Goal: Obtain resource: Download file/media

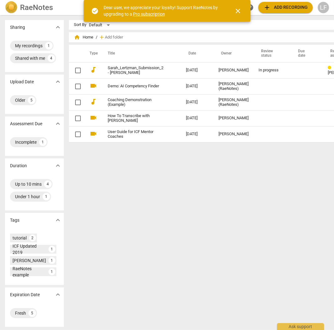
click at [206, 174] on div "Sort By Default view_module view_list table_chart home Home / add Add folder Ty…" at bounding box center [226, 172] width 314 height 305
click at [66, 11] on div "RaeNotes" at bounding box center [45, 7] width 80 height 13
click at [238, 9] on span "close" at bounding box center [238, 11] width 8 height 8
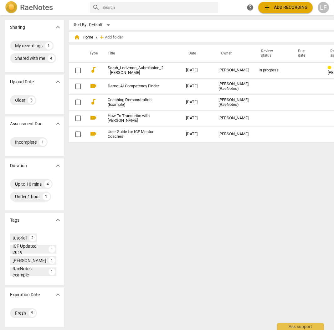
click at [320, 9] on div "LF" at bounding box center [322, 7] width 11 height 11
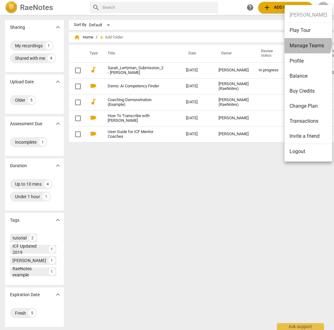
click at [307, 43] on li "Manage Teams" at bounding box center [308, 45] width 48 height 15
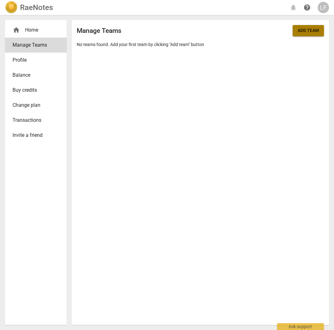
click at [306, 30] on span "Add team" at bounding box center [307, 31] width 21 height 6
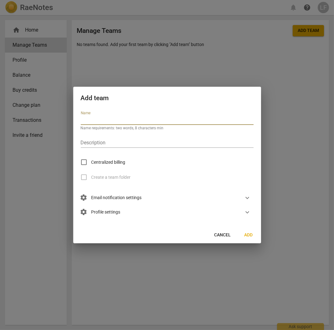
click at [245, 232] on span "Add" at bounding box center [248, 235] width 10 height 6
click at [253, 236] on span "Add" at bounding box center [248, 235] width 10 height 6
click at [218, 235] on span "Cancel" at bounding box center [222, 235] width 17 height 6
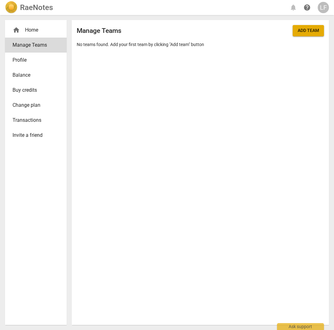
click at [321, 10] on div "LF" at bounding box center [322, 7] width 11 height 11
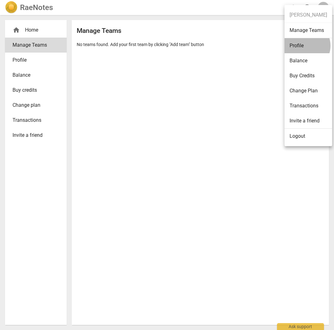
click at [305, 46] on li "Profile" at bounding box center [308, 45] width 48 height 15
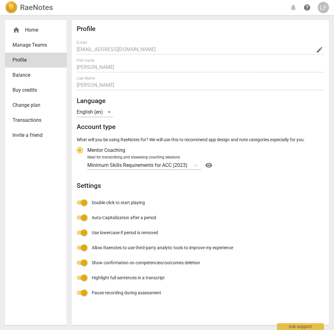
radio input "false"
click at [24, 133] on span "Invite a friend" at bounding box center [34, 135] width 42 height 8
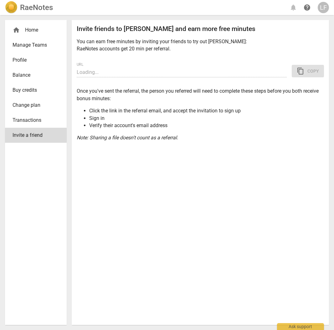
type input "[URL][DOMAIN_NAME]"
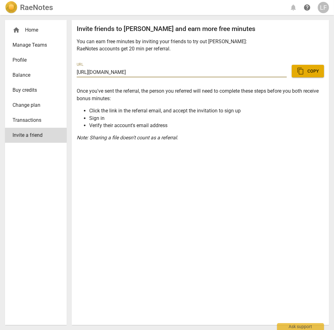
click at [23, 58] on span "Profile" at bounding box center [34, 60] width 42 height 8
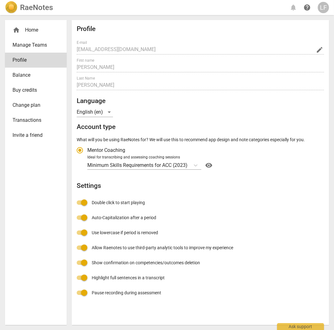
radio input "false"
click at [326, 7] on div "LF" at bounding box center [322, 7] width 11 height 11
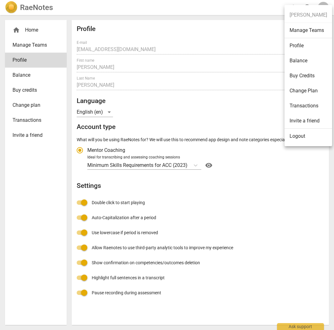
click at [299, 18] on ul "[PERSON_NAME] Manage Teams Profile Balance Buy Credits Change Plan Transactions…" at bounding box center [308, 75] width 48 height 141
click at [28, 44] on div at bounding box center [167, 165] width 334 height 330
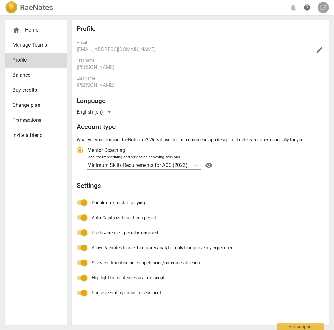
click at [320, 6] on div "LF" at bounding box center [322, 7] width 11 height 11
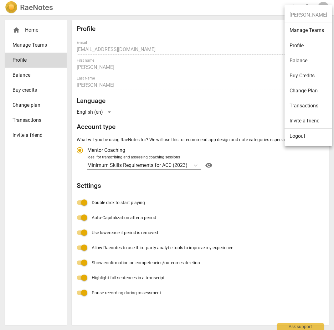
click at [8, 10] on div at bounding box center [167, 165] width 334 height 330
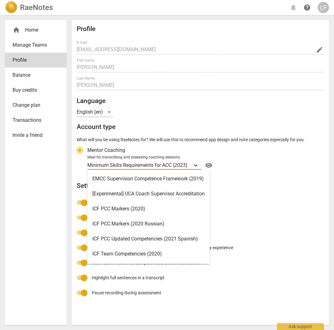
click at [196, 165] on icon "Account type" at bounding box center [195, 165] width 6 height 6
click at [0, 0] on input "Ideal for transcribing and assessing coaching sessions 16 results available. Us…" at bounding box center [0, 0] width 0 height 0
click at [297, 182] on h2 "Settings" at bounding box center [200, 186] width 247 height 8
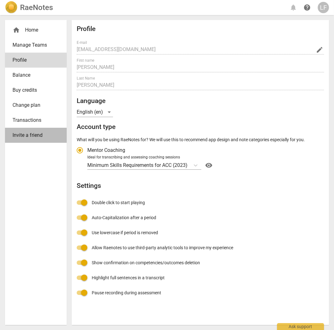
click at [34, 136] on span "Invite a friend" at bounding box center [34, 135] width 42 height 8
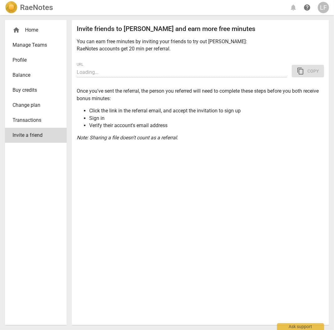
type input "[URL][DOMAIN_NAME]"
click at [313, 70] on span "content_copy Copy" at bounding box center [307, 71] width 22 height 8
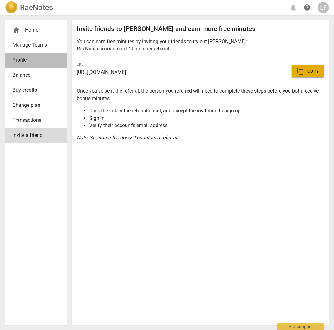
click at [19, 59] on span "Profile" at bounding box center [34, 60] width 42 height 8
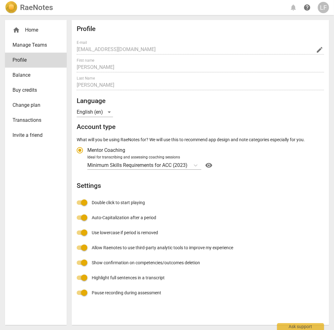
radio input "false"
click at [10, 4] on img at bounding box center [11, 7] width 13 height 13
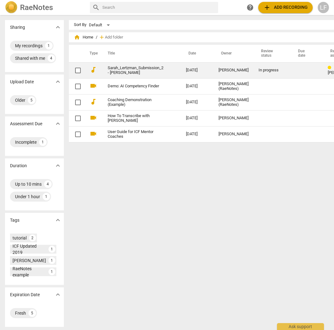
click at [128, 68] on link "Sarah_Lertzman_Submission_2 - [PERSON_NAME]" at bounding box center [136, 70] width 56 height 9
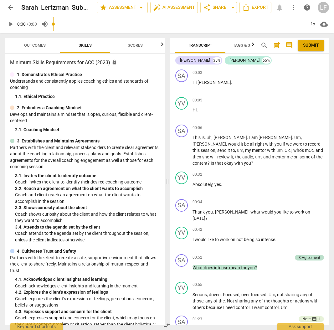
click at [33, 47] on span "Outcomes" at bounding box center [35, 45] width 22 height 5
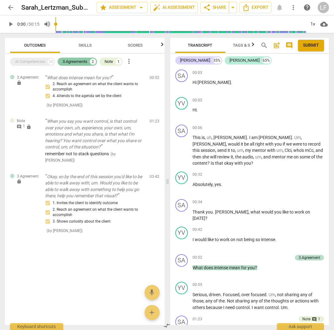
click at [75, 62] on div "3.Agreements" at bounding box center [75, 61] width 25 height 6
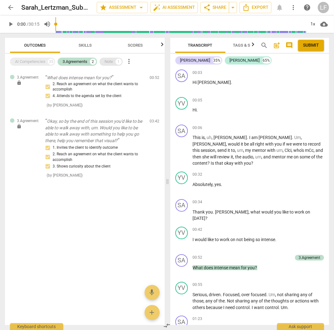
click at [108, 62] on div "Note" at bounding box center [108, 61] width 8 height 6
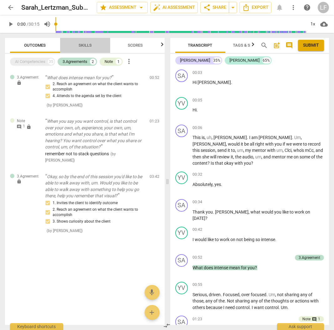
click at [81, 43] on span "Skills" at bounding box center [84, 45] width 13 height 5
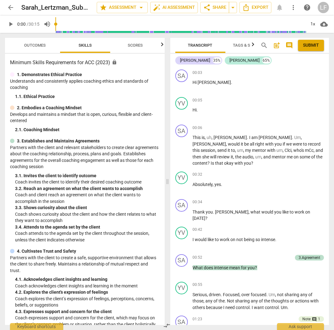
click at [142, 44] on span "Scores" at bounding box center [135, 45] width 15 height 5
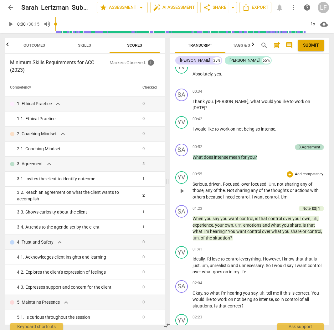
scroll to position [125, 0]
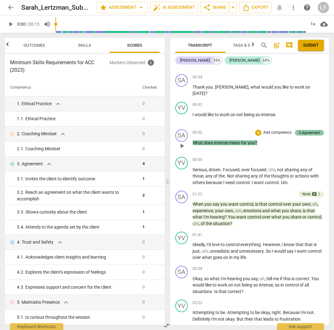
click at [312, 131] on div "3.Agreement" at bounding box center [309, 133] width 22 height 6
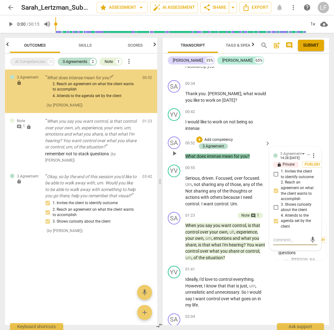
scroll to position [0, 0]
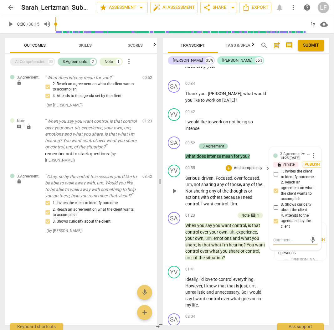
click at [213, 193] on p "Serious , driven . Focused , over focused . Um , not sharing any of those , any…" at bounding box center [226, 191] width 82 height 32
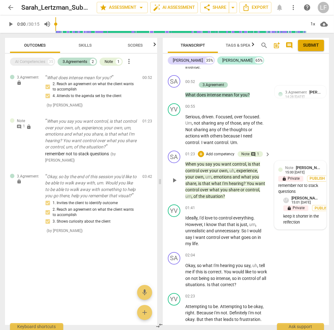
scroll to position [201, 0]
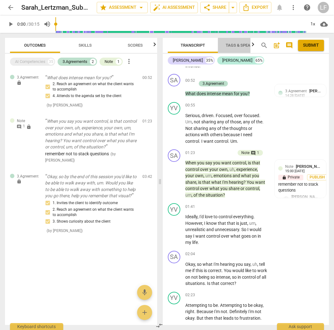
click at [239, 45] on span "Tags & Speakers" at bounding box center [242, 45] width 34 height 5
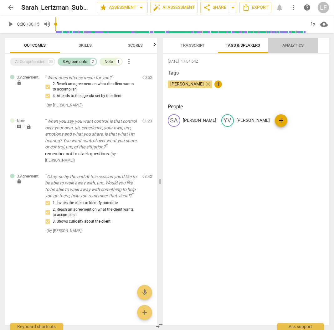
click at [295, 47] on span "Analytics" at bounding box center [292, 45] width 21 height 5
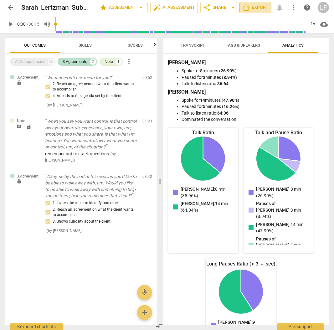
click at [246, 9] on icon "Export" at bounding box center [246, 8] width 8 height 8
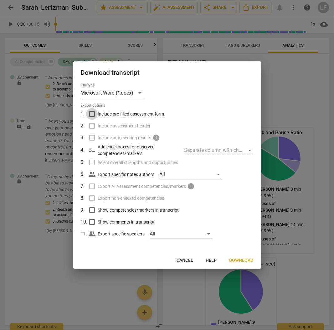
click at [93, 109] on input "Include pre-filled assessment form" at bounding box center [92, 114] width 12 height 12
checkbox input "true"
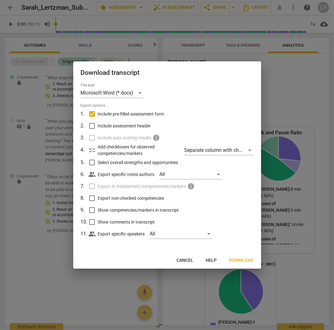
click at [92, 126] on input "Include assessment header" at bounding box center [92, 126] width 12 height 12
checkbox input "true"
click at [91, 163] on input "Select overall strengths and opportunities" at bounding box center [92, 162] width 12 height 12
checkbox input "true"
click at [249, 150] on div "Separate column with check marks" at bounding box center [218, 150] width 69 height 10
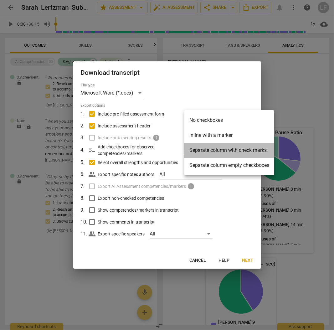
click at [263, 148] on li "Separate column with check marks" at bounding box center [229, 150] width 90 height 15
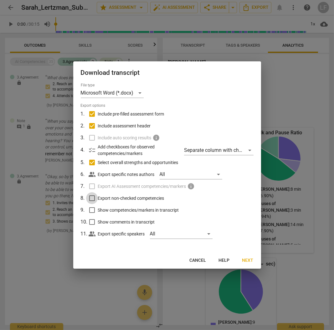
click at [93, 199] on input "Export non-checked competencies" at bounding box center [92, 198] width 12 height 12
checkbox input "true"
click at [92, 210] on input "Show competencies/markers in transcript" at bounding box center [92, 210] width 12 height 12
checkbox input "true"
click at [94, 221] on input "Show comments in transcript" at bounding box center [92, 222] width 12 height 12
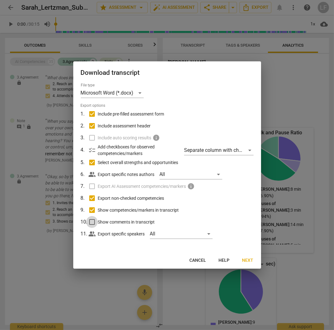
checkbox input "true"
click at [249, 260] on span "Next" at bounding box center [247, 260] width 11 height 6
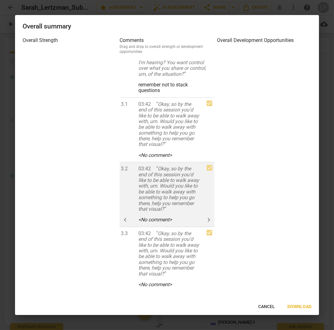
scroll to position [104, 0]
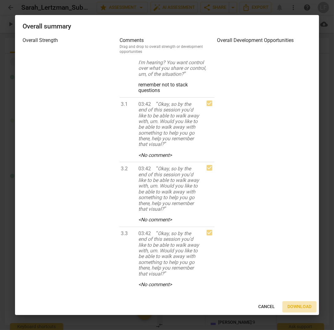
click at [298, 306] on span "Download" at bounding box center [299, 306] width 24 height 6
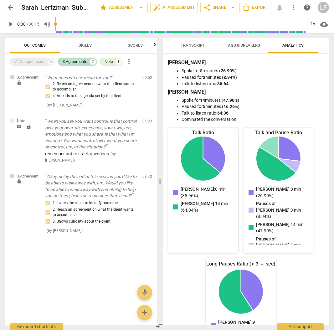
click at [203, 44] on span "Transcript" at bounding box center [192, 45] width 24 height 5
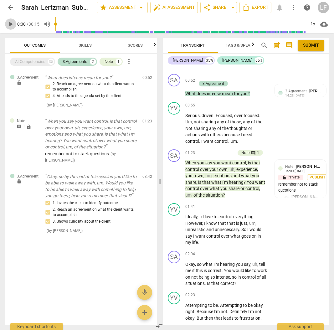
click at [11, 24] on span "play_arrow" at bounding box center [11, 24] width 8 height 8
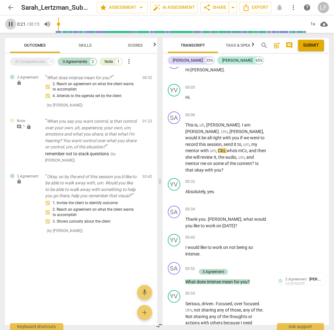
click at [11, 24] on span "pause" at bounding box center [11, 24] width 8 height 8
type input "22"
click at [144, 44] on span "Scores" at bounding box center [135, 45] width 30 height 8
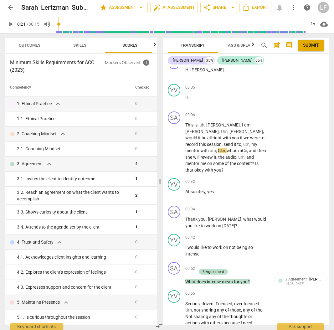
scroll to position [0, 8]
click at [232, 43] on span "Tags & Speakers" at bounding box center [242, 45] width 34 height 5
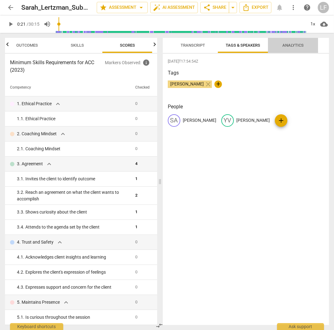
click at [293, 46] on span "Analytics" at bounding box center [292, 45] width 21 height 5
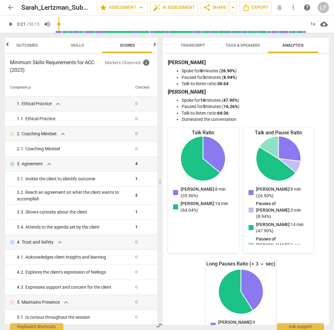
click at [190, 45] on span "Transcript" at bounding box center [192, 45] width 24 height 5
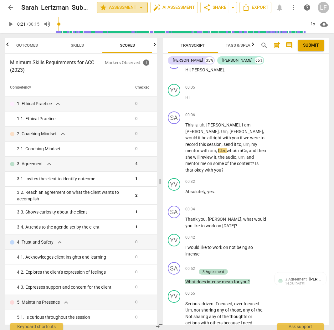
click at [134, 6] on span "star Assessment arrow_drop_down" at bounding box center [121, 8] width 45 height 8
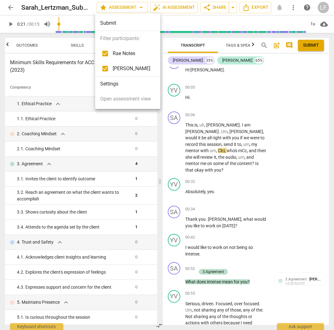
click at [167, 10] on div at bounding box center [167, 165] width 334 height 330
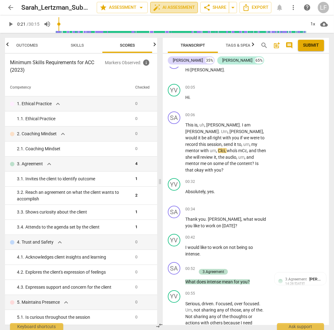
click at [170, 8] on span "auto_fix_high AI Assessment" at bounding box center [174, 8] width 42 height 8
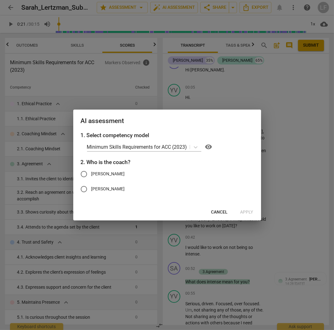
click at [83, 172] on input "[PERSON_NAME]" at bounding box center [83, 173] width 15 height 15
radio input "true"
click at [247, 211] on span "Apply" at bounding box center [246, 212] width 13 height 6
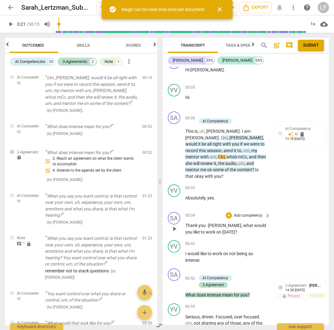
scroll to position [0, 0]
click at [222, 8] on span "close" at bounding box center [220, 10] width 8 height 8
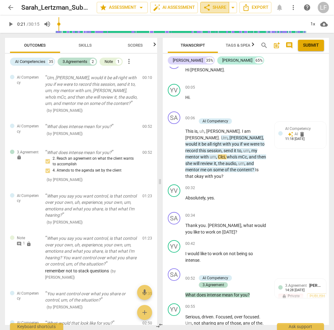
click at [211, 6] on span "share Share" at bounding box center [214, 8] width 23 height 8
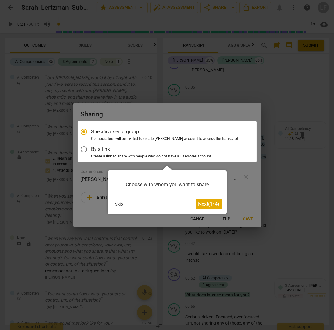
click at [268, 77] on div at bounding box center [167, 165] width 334 height 330
click at [207, 205] on span "Next ( 1 / 4 )" at bounding box center [208, 204] width 21 height 6
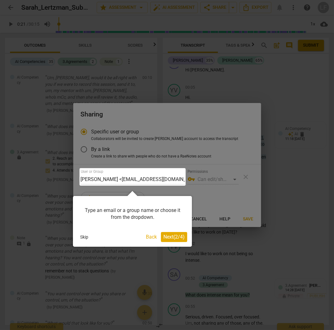
click at [178, 238] on span "Next ( 2 / 4 )" at bounding box center [173, 237] width 21 height 6
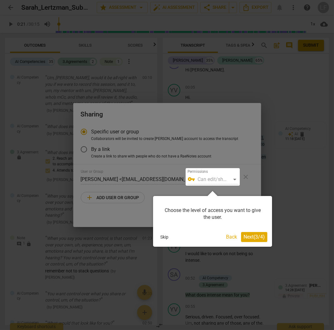
drag, startPoint x: 237, startPoint y: 68, endPoint x: 249, endPoint y: 75, distance: 13.2
click at [238, 68] on div at bounding box center [167, 165] width 334 height 330
drag, startPoint x: 287, startPoint y: 102, endPoint x: 292, endPoint y: 134, distance: 32.0
click at [288, 108] on div at bounding box center [167, 165] width 334 height 330
click at [164, 234] on button "Skip" at bounding box center [164, 236] width 13 height 9
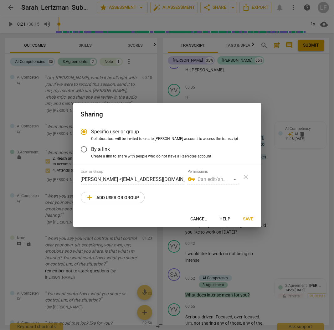
click at [193, 218] on span "Cancel" at bounding box center [198, 219] width 17 height 6
radio input "false"
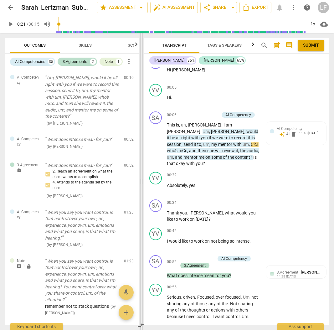
drag, startPoint x: 161, startPoint y: 128, endPoint x: 143, endPoint y: 158, distance: 35.5
click at [143, 158] on span at bounding box center [141, 181] width 4 height 297
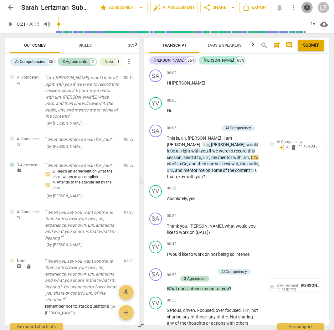
click at [306, 8] on span "help" at bounding box center [307, 8] width 8 height 8
